Goal: Transaction & Acquisition: Purchase product/service

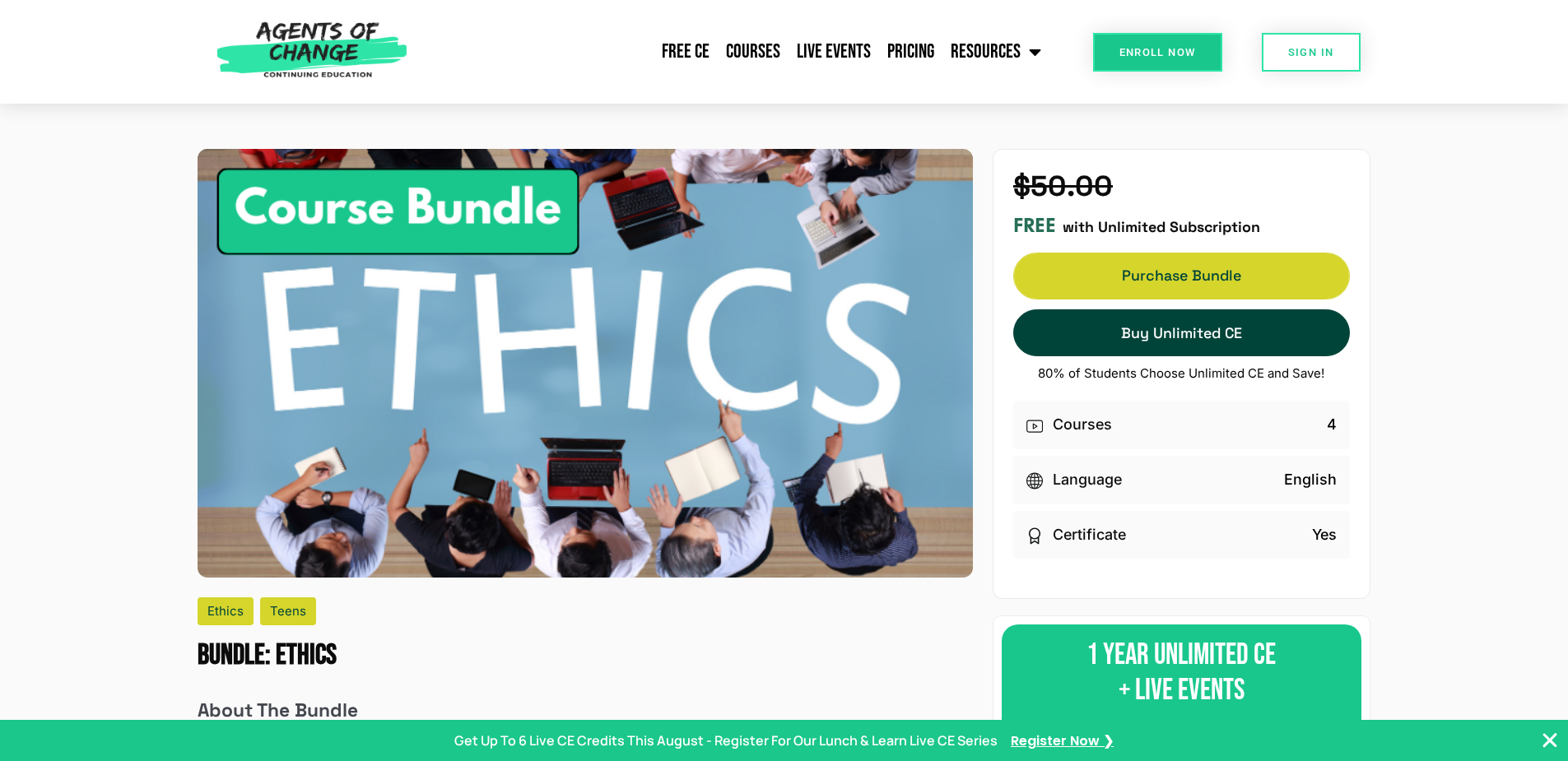
click at [1168, 271] on span "Purchase Bundle" at bounding box center [1181, 275] width 335 height 11
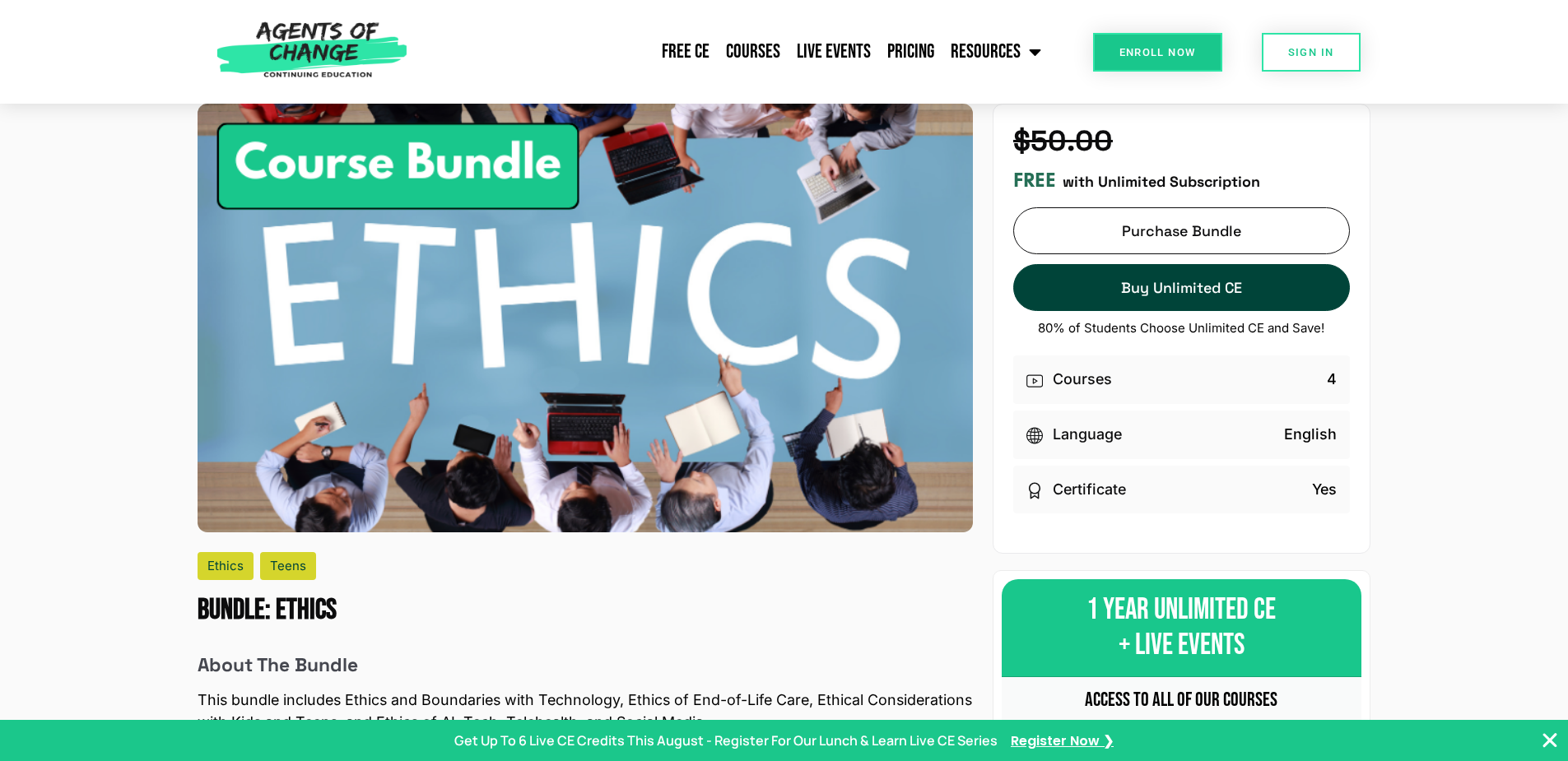
scroll to position [82, 0]
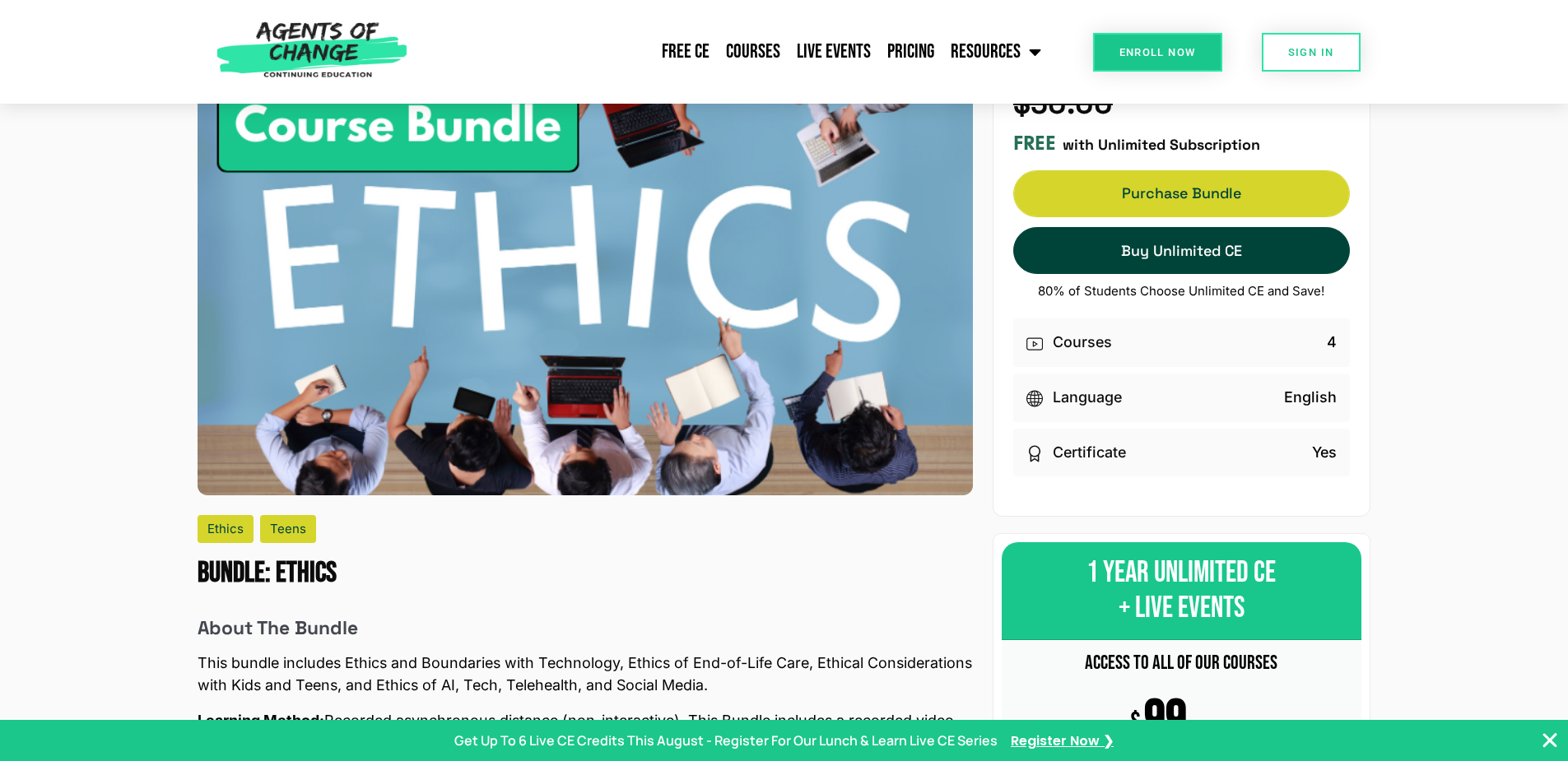
click at [1084, 190] on link "Purchase Bundle Purchase Bundle" at bounding box center [1181, 193] width 336 height 47
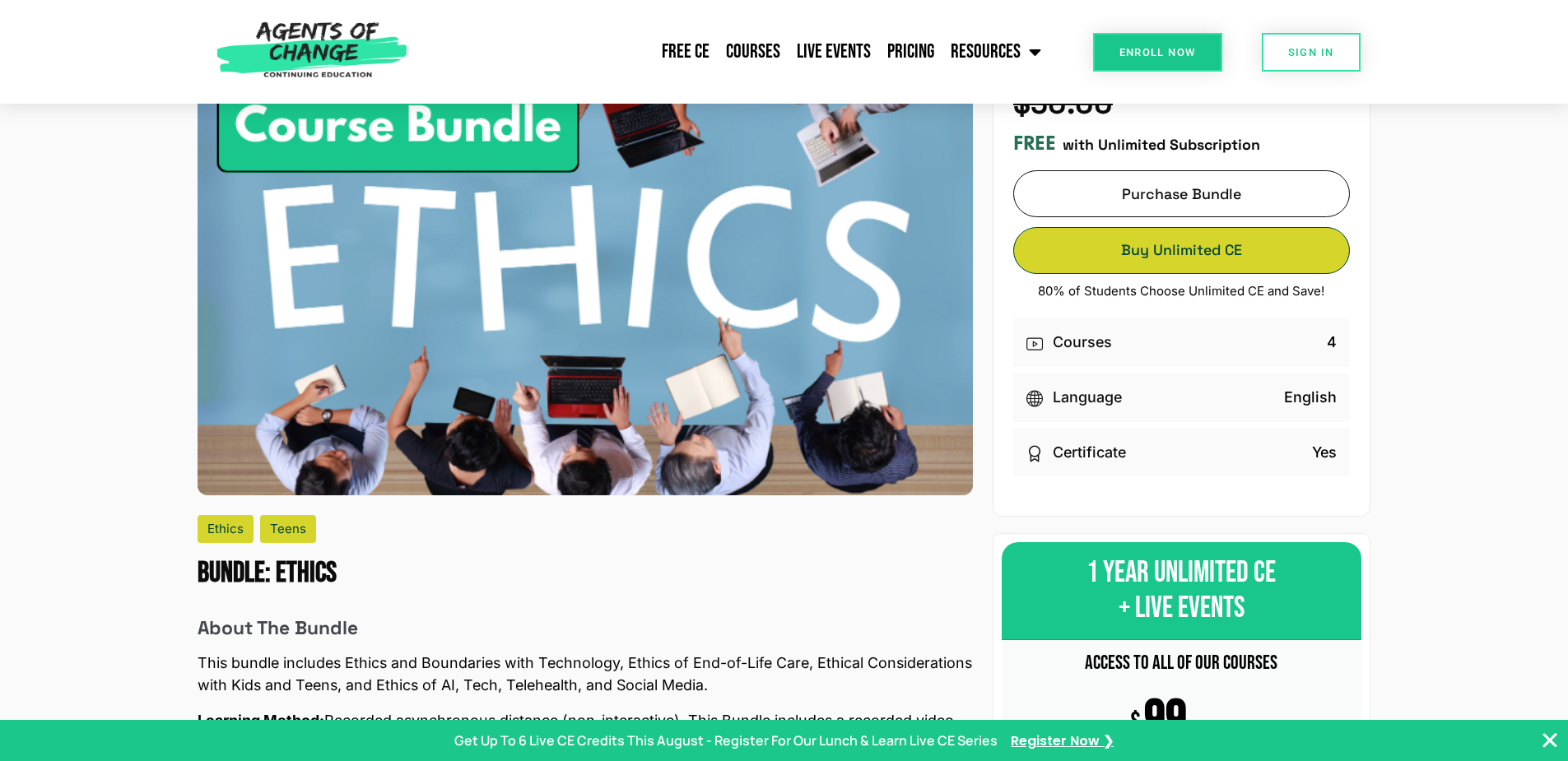
click at [1143, 252] on span "Buy Unlimited CE" at bounding box center [1181, 250] width 335 height 11
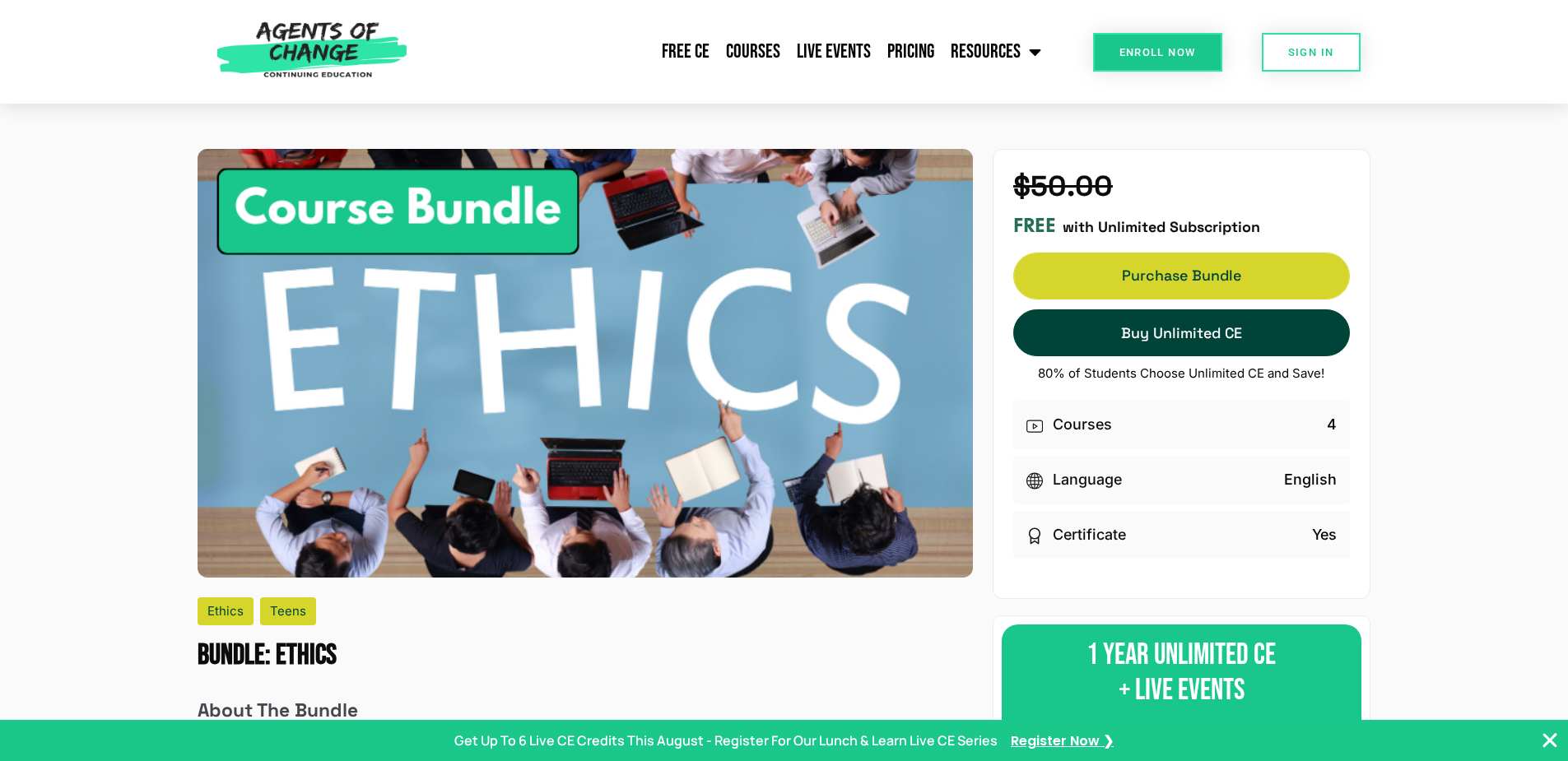
click at [1153, 273] on span "Purchase Bundle" at bounding box center [1181, 275] width 335 height 11
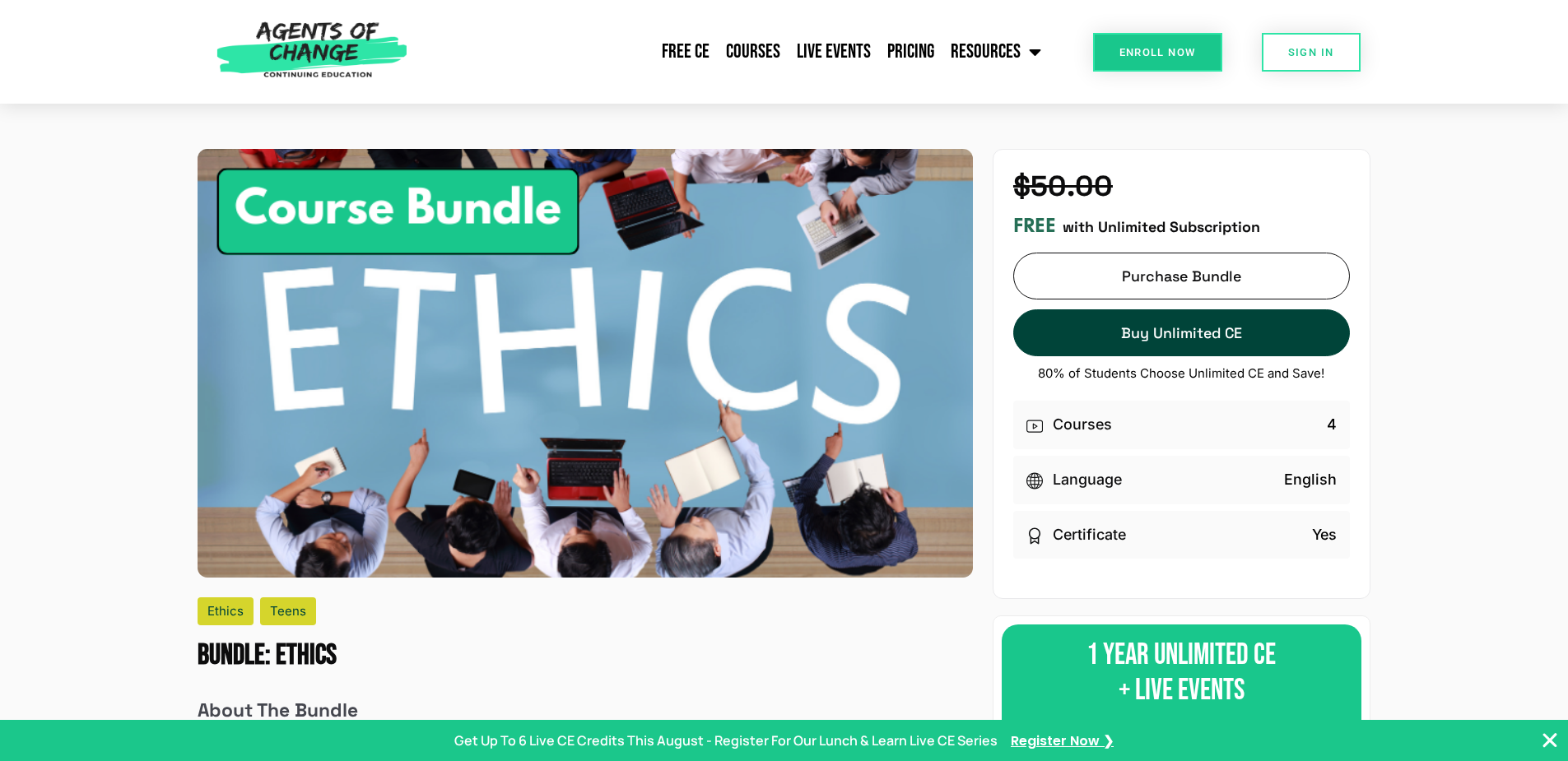
click at [1128, 55] on span "Enroll Now" at bounding box center [1157, 52] width 76 height 10
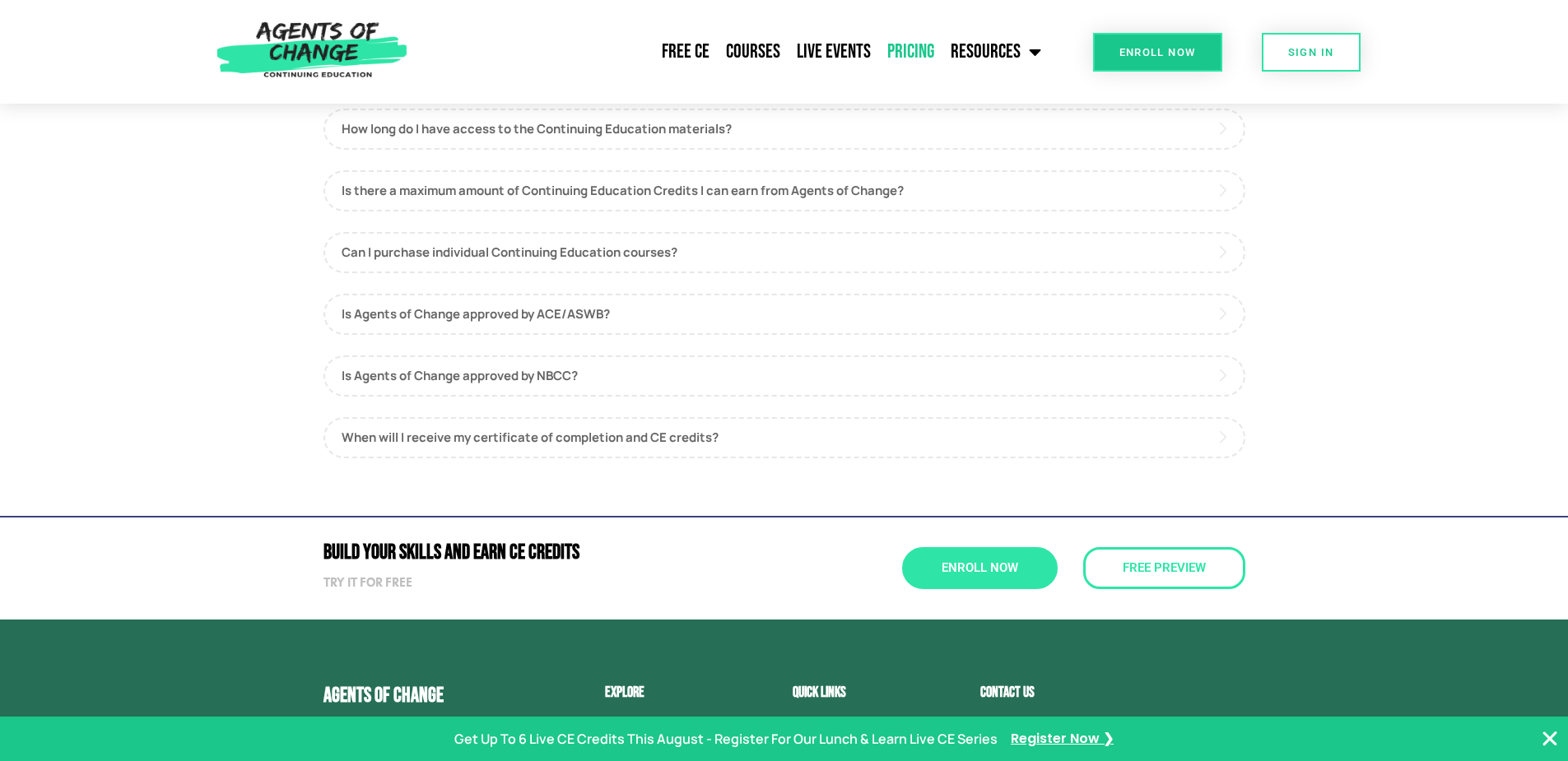
scroll to position [982, 0]
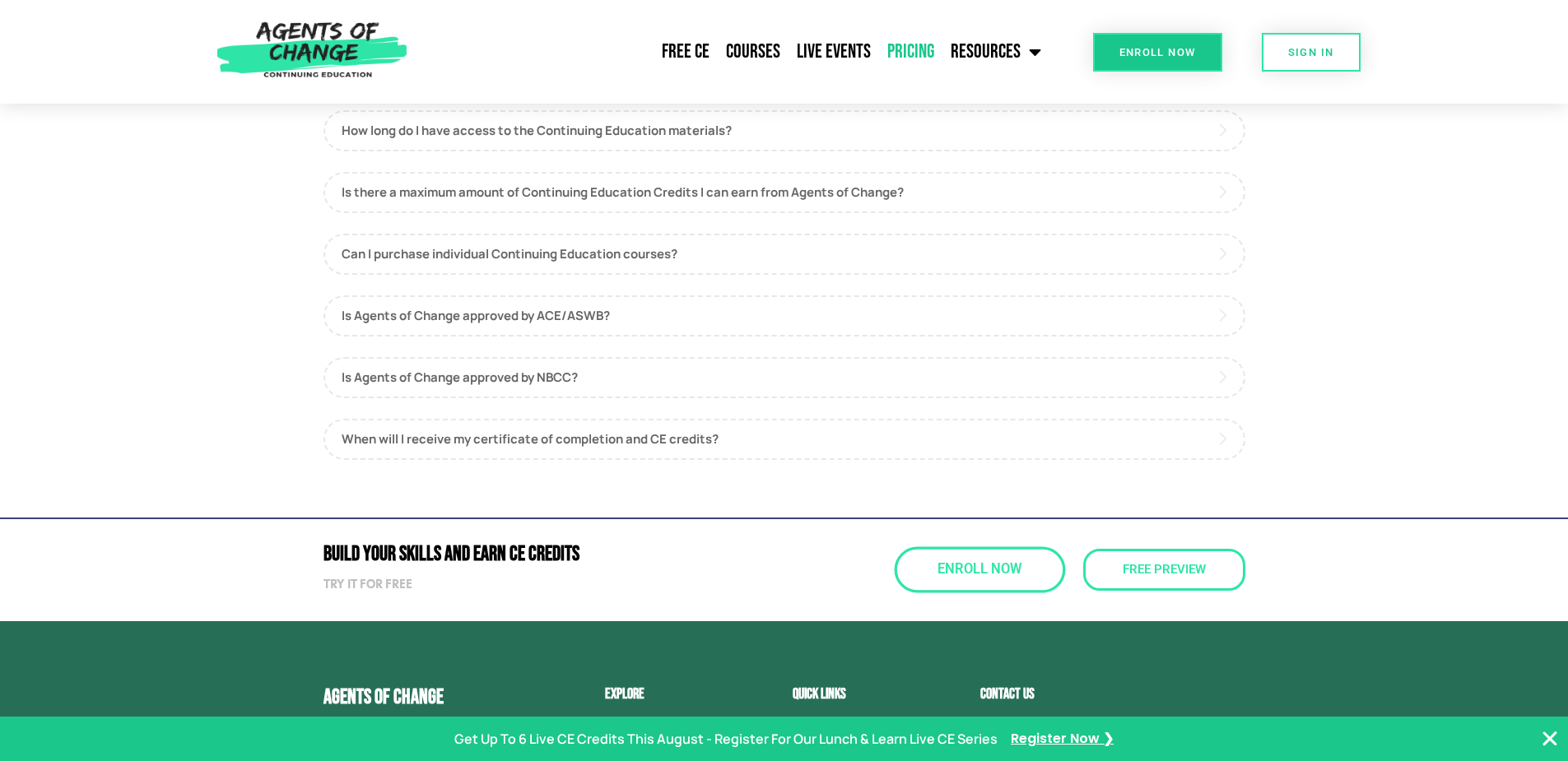
click at [994, 567] on span "Enroll Now" at bounding box center [979, 569] width 84 height 14
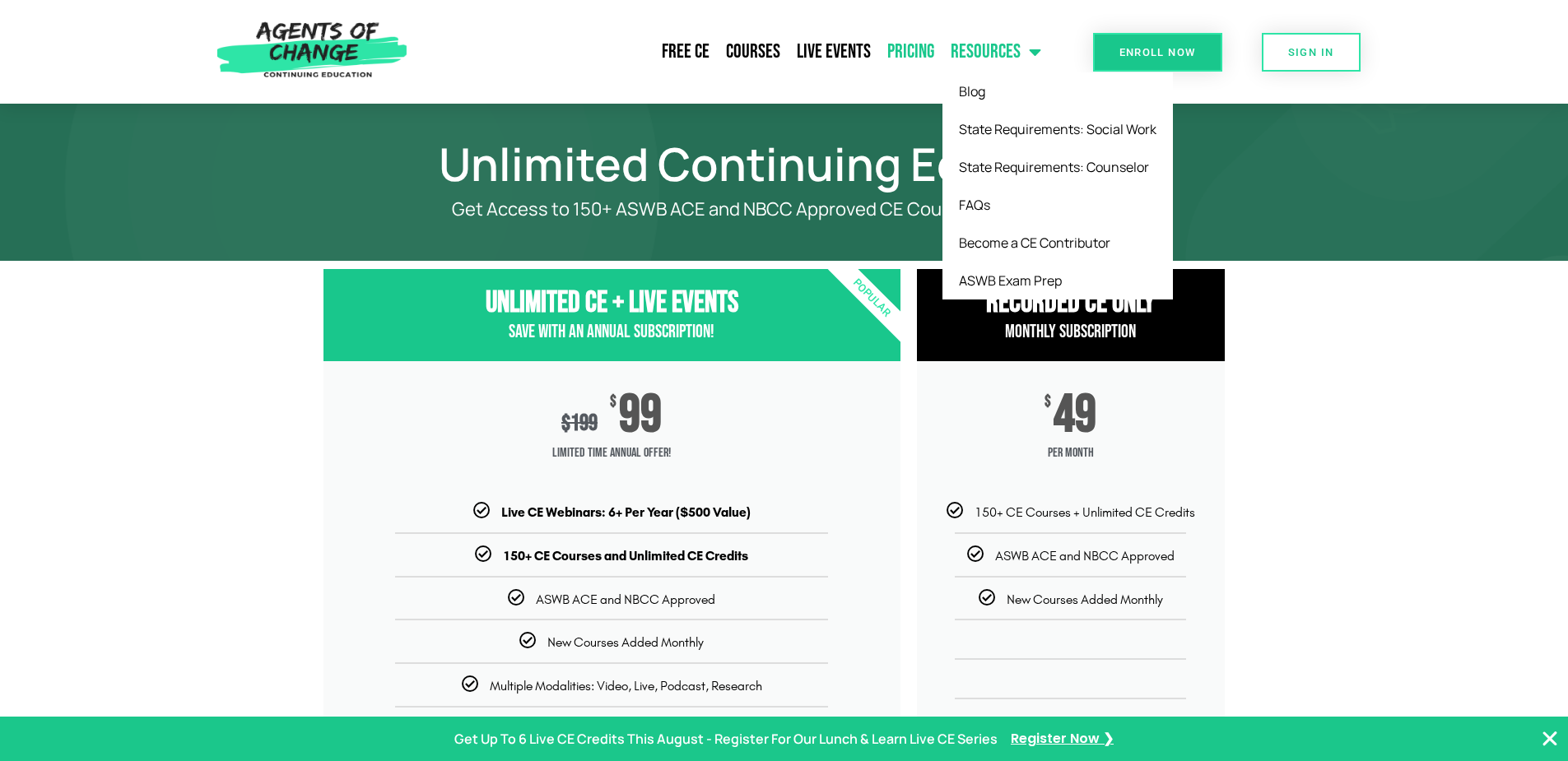
click at [1007, 52] on link "Resources" at bounding box center [995, 51] width 107 height 41
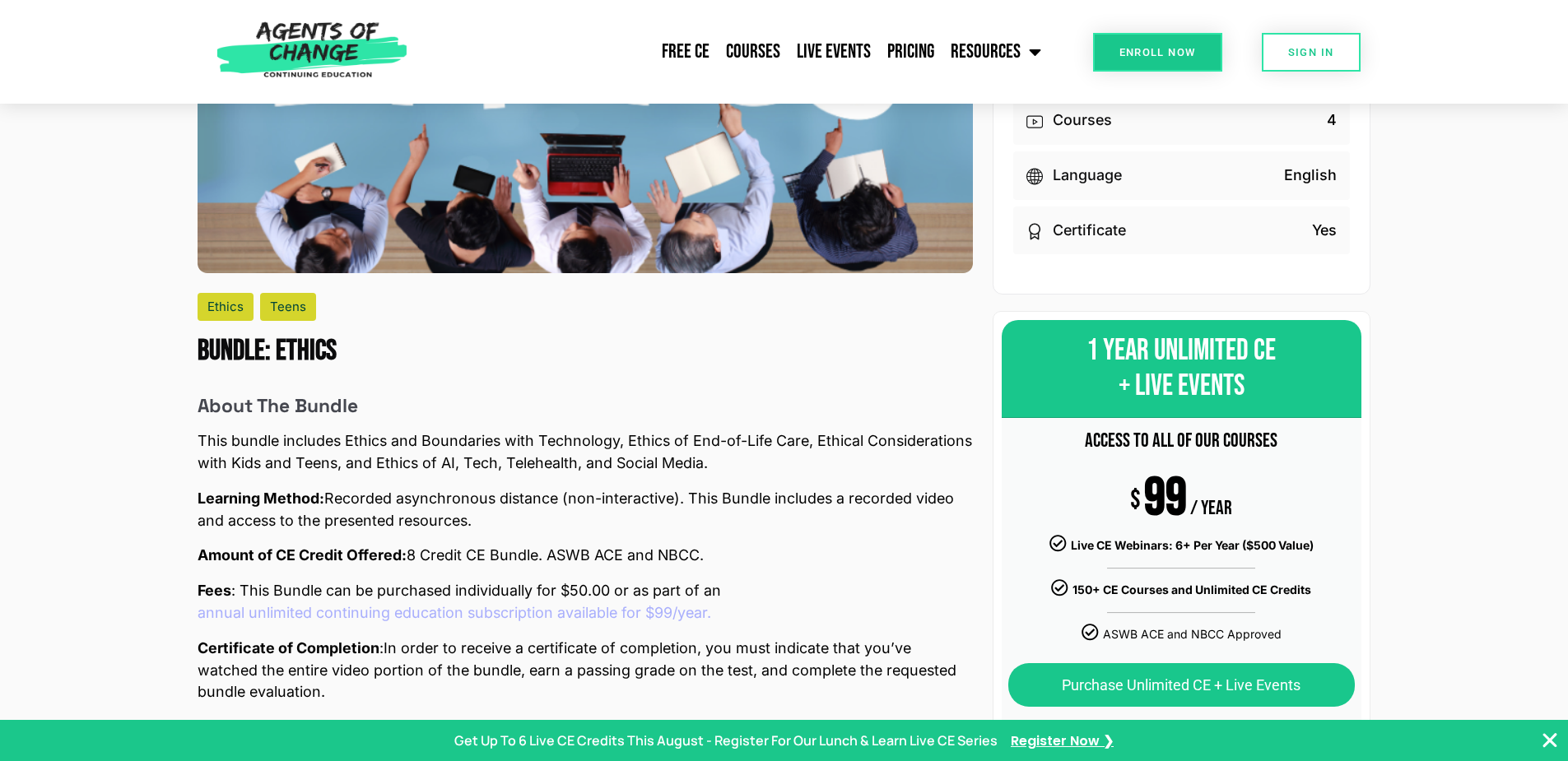
scroll to position [82, 0]
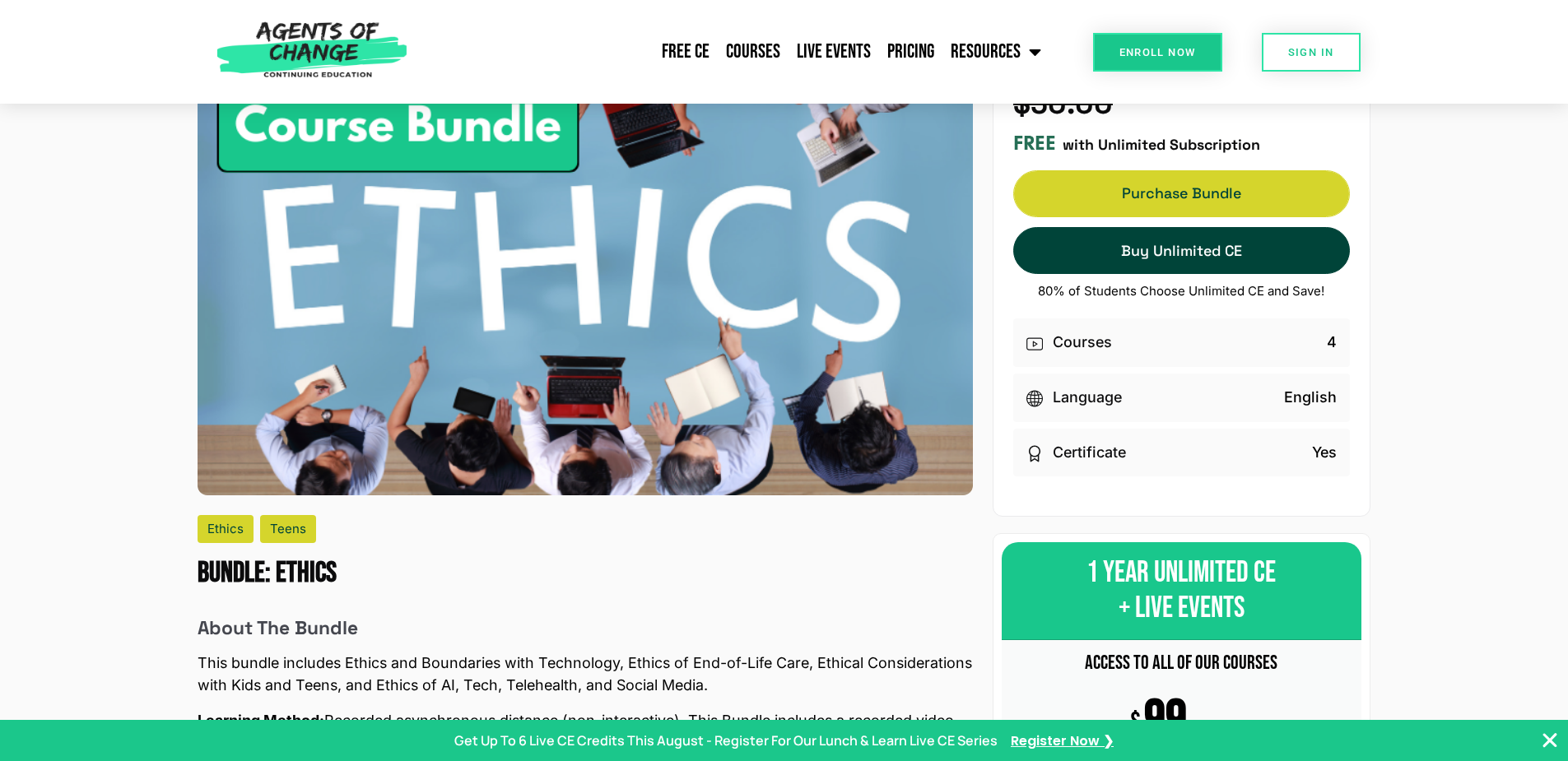
click at [1150, 187] on span "Purchase Bundle" at bounding box center [1181, 192] width 335 height 11
